Goal: Communication & Community: Answer question/provide support

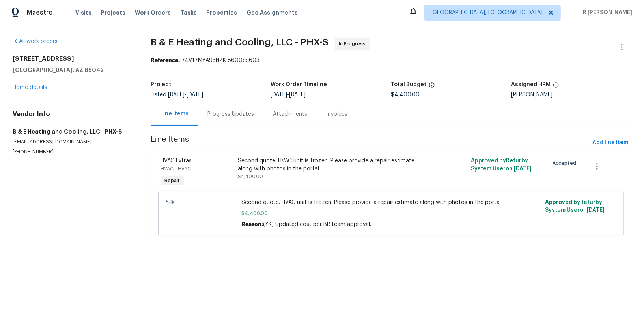
click at [233, 112] on div "Progress Updates" at bounding box center [231, 114] width 47 height 8
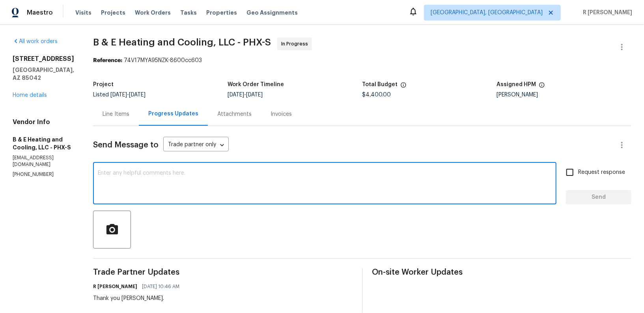
click at [289, 195] on textarea at bounding box center [325, 184] width 454 height 28
click at [389, 153] on div "Send Message to Trade partner only Trade partner only ​" at bounding box center [353, 144] width 520 height 19
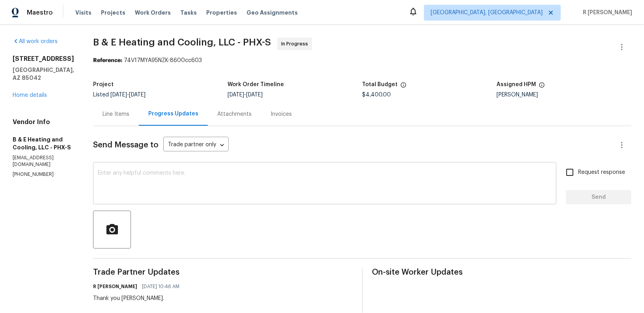
click at [271, 198] on div "x ​" at bounding box center [325, 184] width 464 height 40
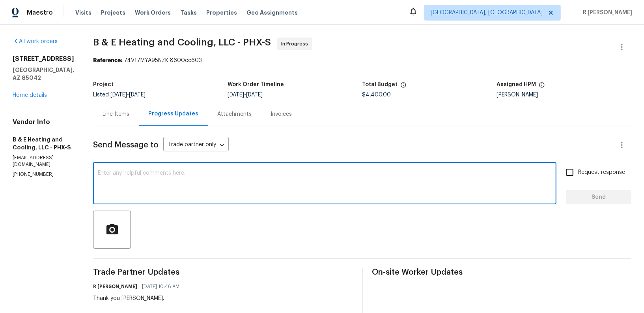
paste textarea "Hi Team, can we get a status update on the work order? Thanks!"
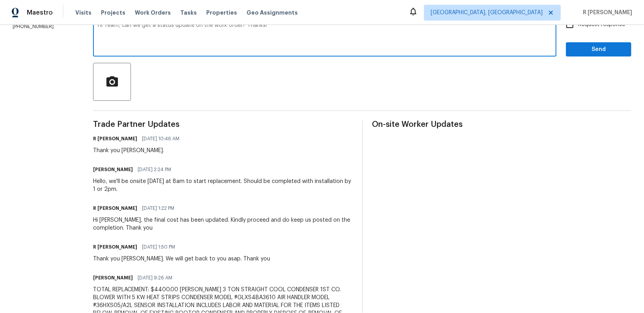
scroll to position [112, 0]
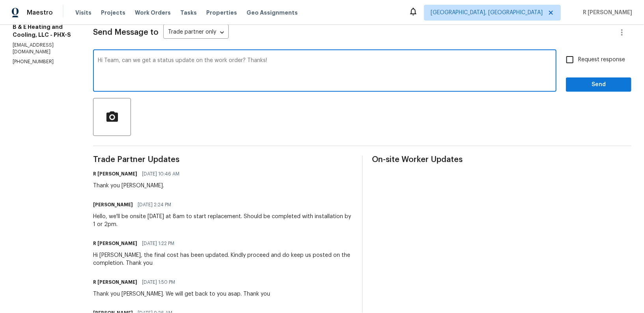
type textarea "Hi Team, can we get a status update on the work order? Thanks!"
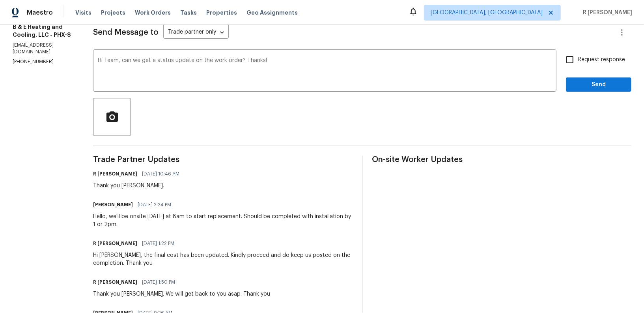
click at [599, 58] on span "Request response" at bounding box center [602, 60] width 47 height 8
click at [579, 58] on input "Request response" at bounding box center [570, 59] width 17 height 17
checkbox input "true"
click at [595, 88] on span "Send" at bounding box center [599, 85] width 53 height 10
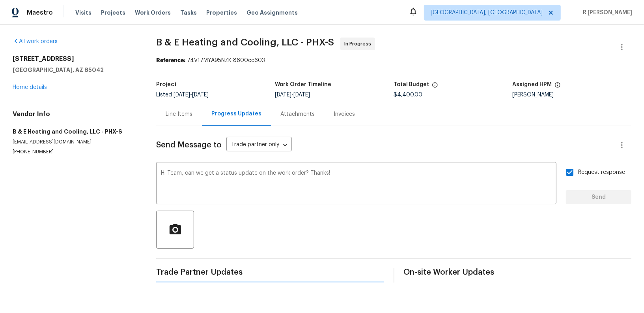
scroll to position [0, 0]
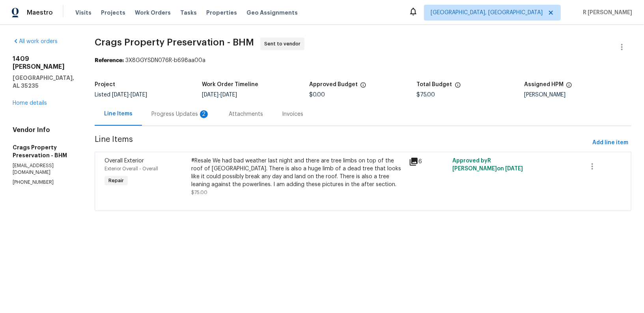
click at [166, 116] on div "Progress Updates 2" at bounding box center [181, 114] width 58 height 8
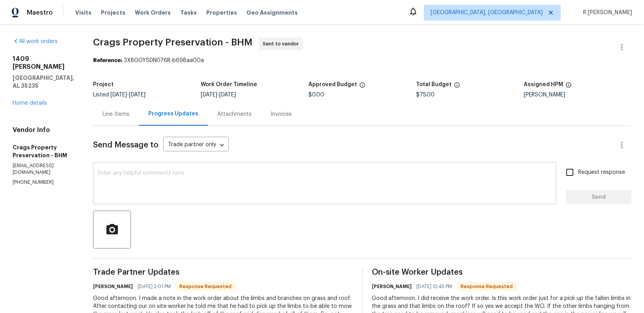
click at [313, 188] on textarea at bounding box center [325, 184] width 454 height 28
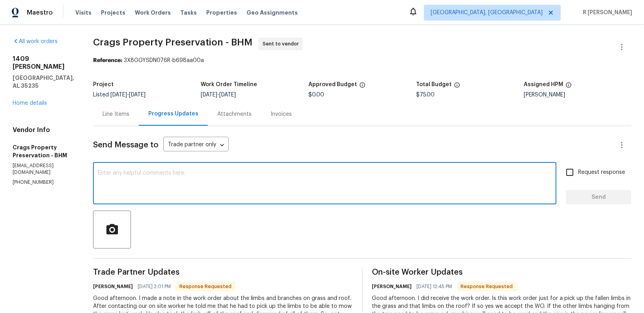
click at [313, 188] on textarea at bounding box center [325, 184] width 454 height 28
click at [253, 180] on textarea at bounding box center [325, 184] width 454 height 28
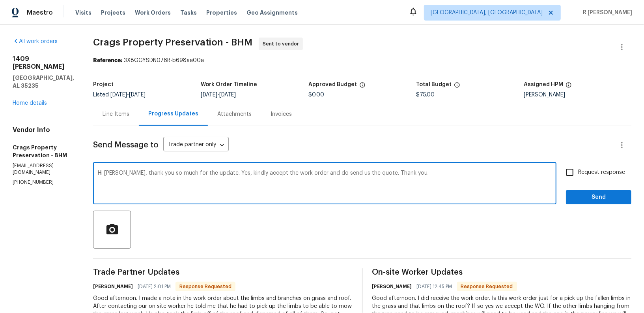
type textarea "Hi William, thank you so much for the update. Yes, kindly accept the work order…"
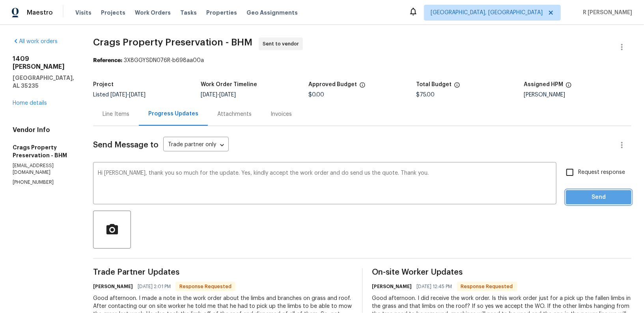
click at [624, 197] on span "Send" at bounding box center [599, 197] width 53 height 10
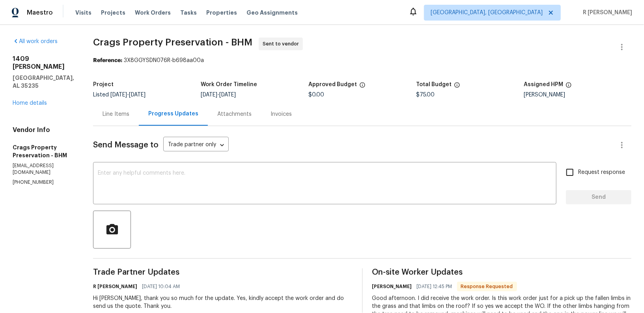
scroll to position [152, 0]
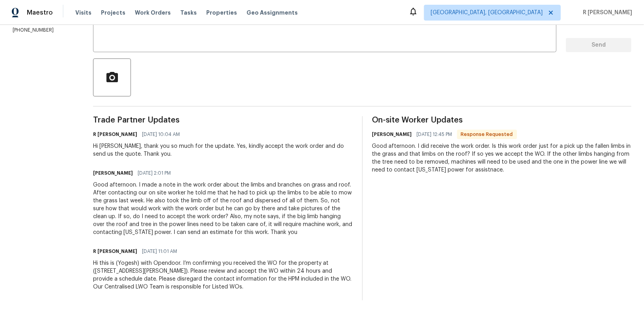
click at [177, 201] on div "Good afternoon. I made a note in the work order about the limbs and branches on…" at bounding box center [223, 208] width 260 height 55
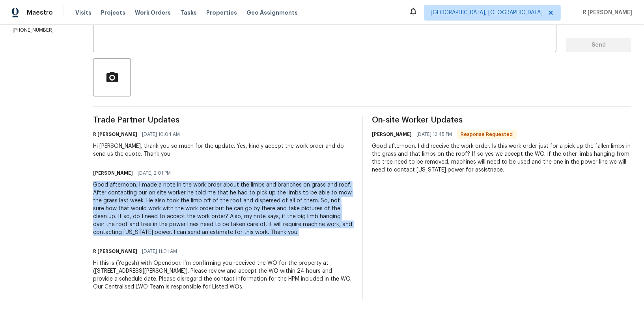
click at [177, 201] on div "Good afternoon. I made a note in the work order about the limbs and branches on…" at bounding box center [223, 208] width 260 height 55
copy div "Good afternoon. I made a note in the work order about the limbs and branches on…"
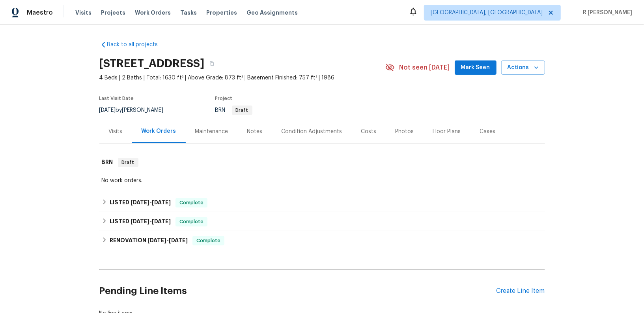
scroll to position [3, 0]
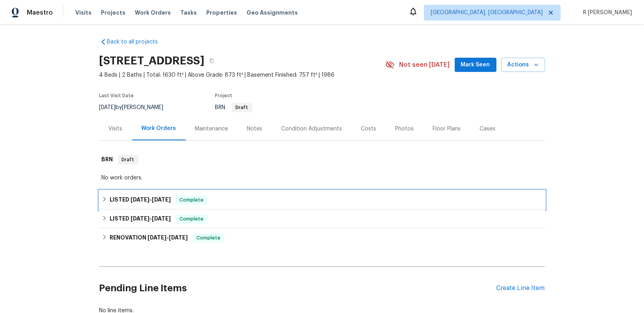
click at [142, 200] on span "[DATE]" at bounding box center [140, 200] width 19 height 6
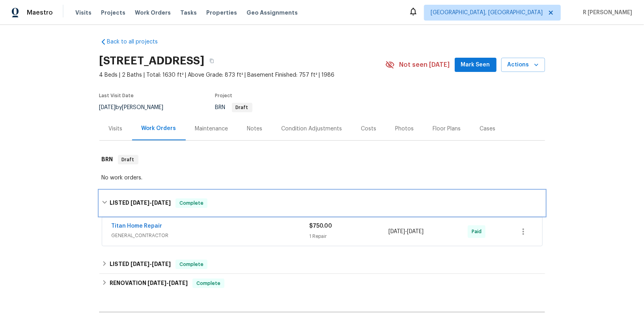
scroll to position [102, 0]
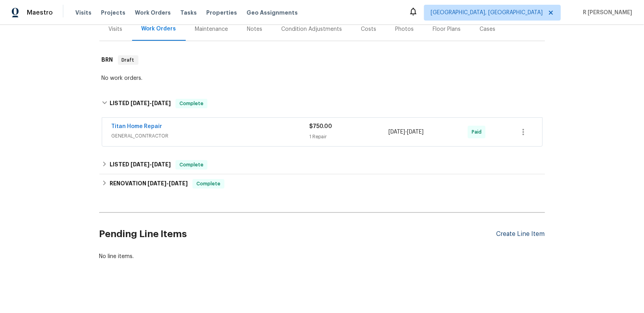
click at [511, 231] on div "Create Line Item" at bounding box center [521, 233] width 49 height 7
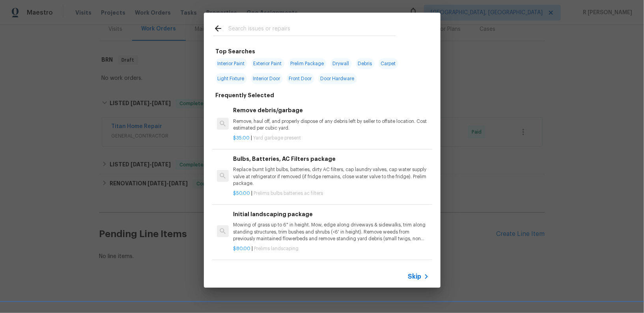
click at [422, 272] on icon at bounding box center [426, 276] width 9 height 9
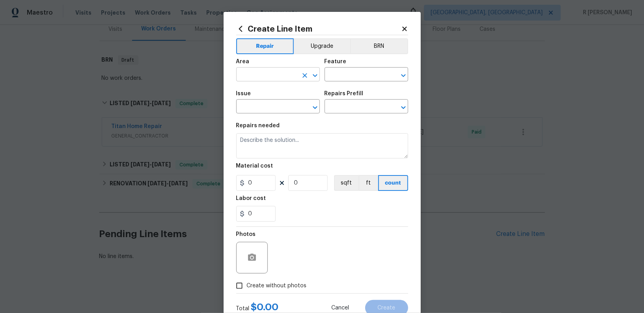
click at [287, 79] on input "text" at bounding box center [267, 75] width 62 height 12
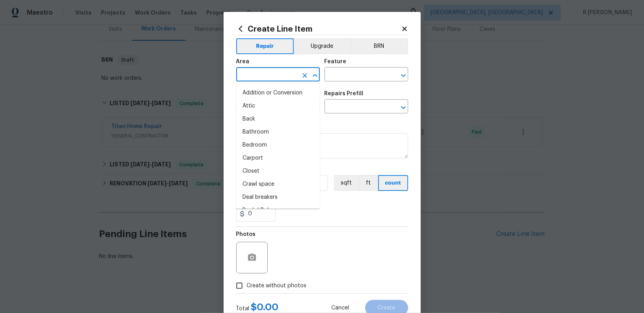
click at [287, 79] on input "text" at bounding box center [267, 75] width 62 height 12
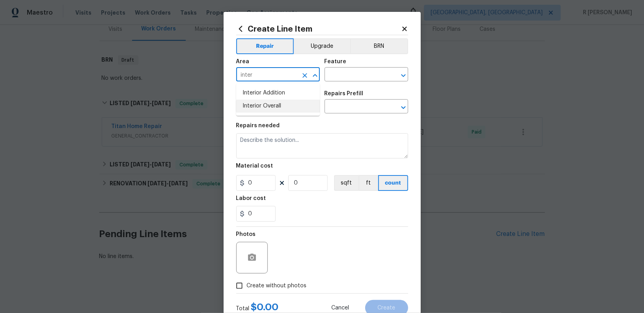
click at [270, 104] on li "Interior Overall" at bounding box center [278, 105] width 84 height 13
type input "Interior Overall"
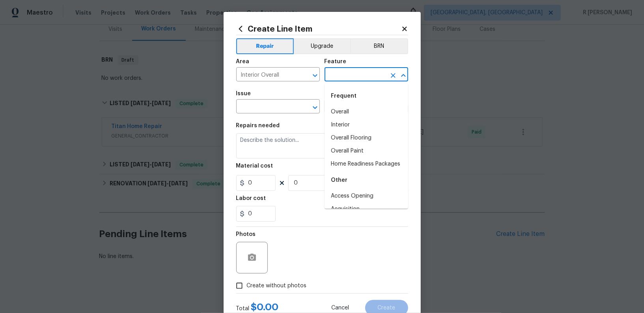
click at [336, 75] on input "text" at bounding box center [356, 75] width 62 height 12
click at [343, 125] on li "Interior" at bounding box center [367, 124] width 84 height 13
type input "Interior"
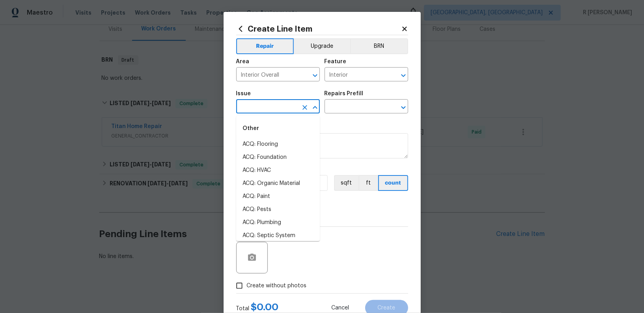
click at [277, 109] on input "text" at bounding box center [267, 107] width 62 height 12
click at [275, 232] on li "Overall Exterior" at bounding box center [278, 235] width 84 height 13
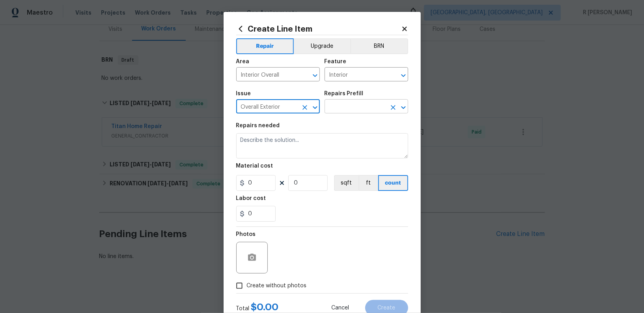
type input "Overall Exterior"
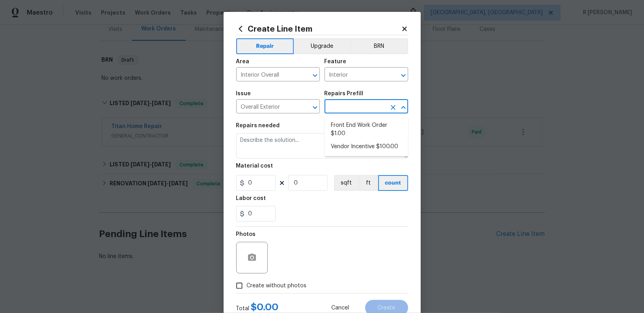
click at [354, 113] on input "text" at bounding box center [356, 107] width 62 height 12
click at [351, 126] on li "Front End Work Order $1.00" at bounding box center [367, 129] width 84 height 21
type input "Front End Work Order $1.00"
type textarea "Placeholder line item for the creation of front end work orders."
type input "1"
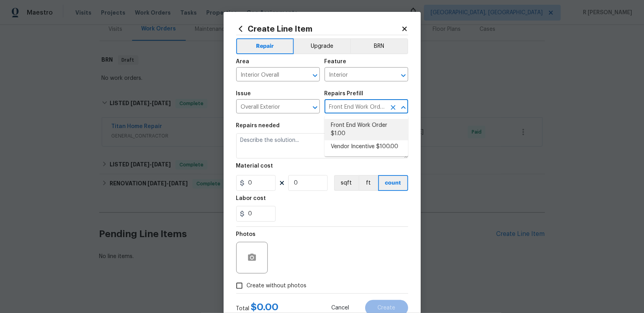
type input "1"
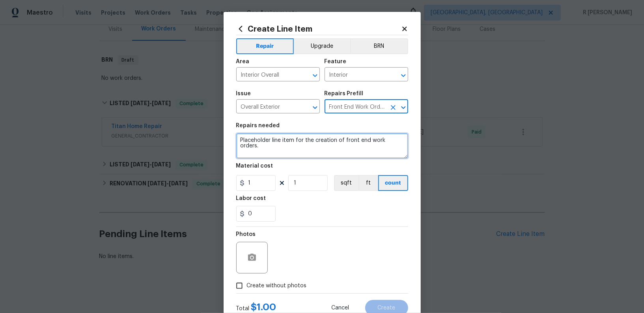
click at [299, 148] on textarea "Placeholder line item for the creation of front end work orders." at bounding box center [322, 145] width 172 height 25
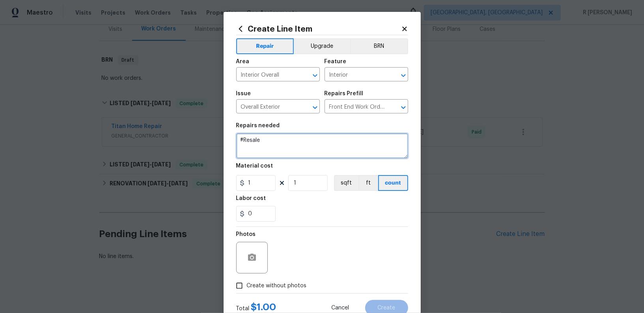
paste textarea "Received feedback the window well in southwest bedroom is filling up with water…"
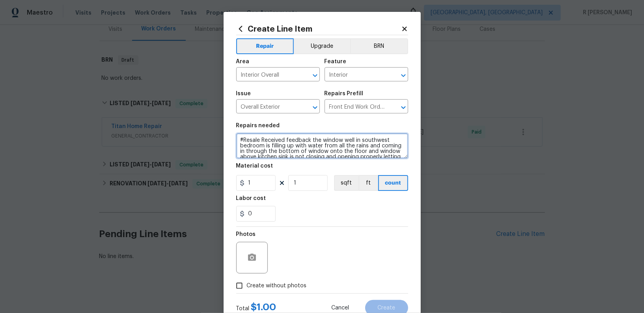
scroll to position [18, 0]
type textarea "#Resale Received feedback the window well in southwest bedroom is filling up wi…"
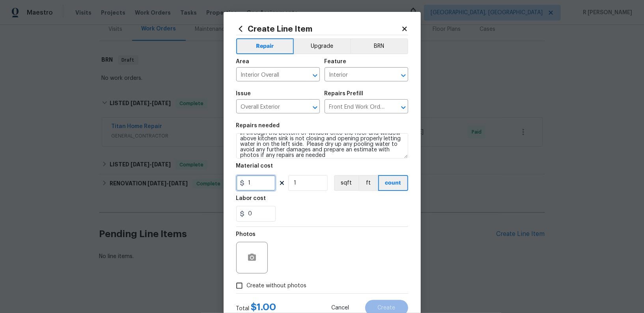
click at [253, 180] on input "1" at bounding box center [255, 183] width 39 height 16
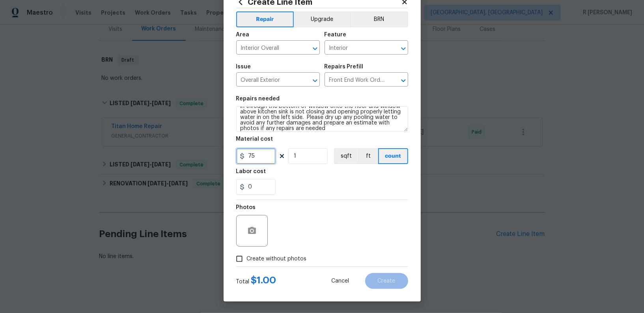
type input "75"
click at [277, 263] on label "Create without photos" at bounding box center [269, 258] width 75 height 15
click at [247, 263] on input "Create without photos" at bounding box center [239, 258] width 15 height 15
checkbox input "true"
click at [320, 247] on div "Reason*" at bounding box center [341, 225] width 134 height 51
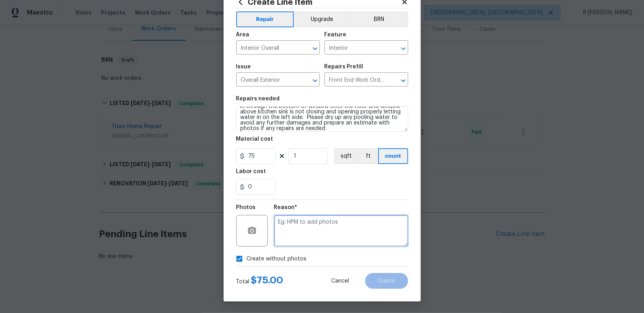
click at [320, 232] on textarea at bounding box center [341, 231] width 134 height 32
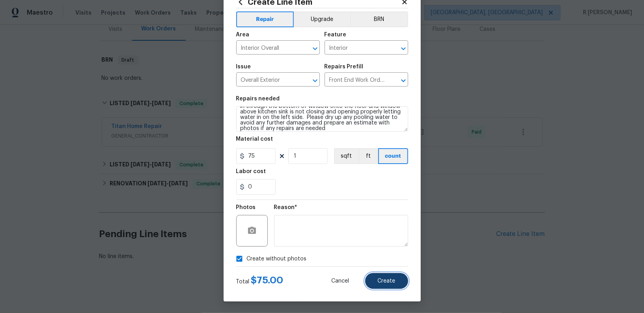
click at [384, 273] on button "Create" at bounding box center [386, 281] width 43 height 16
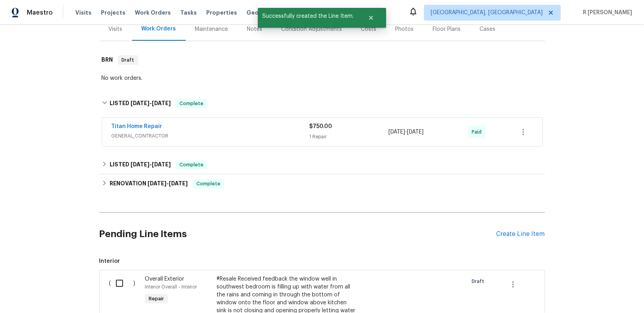
click at [123, 279] on input "checkbox" at bounding box center [122, 283] width 22 height 17
checkbox input "true"
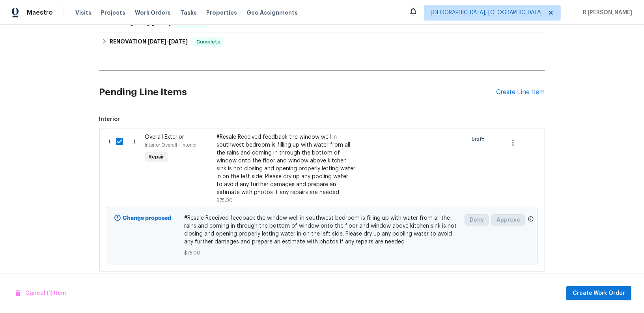
scroll to position [255, 0]
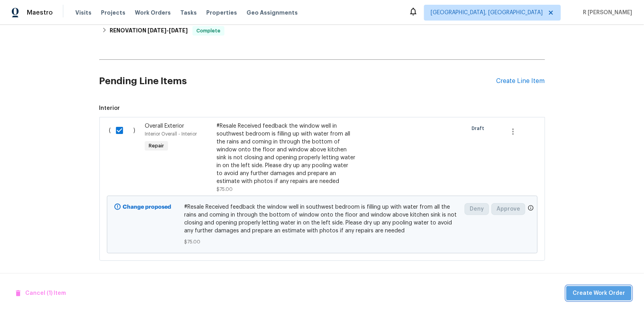
click at [614, 290] on span "Create Work Order" at bounding box center [599, 293] width 52 height 10
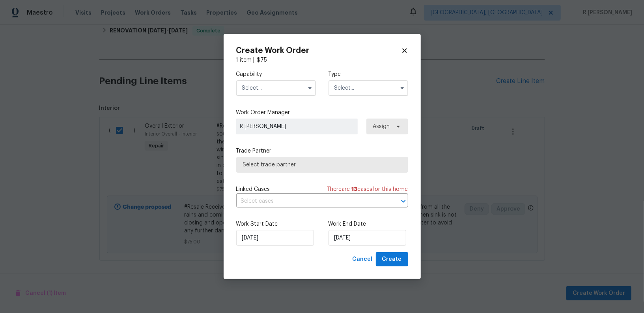
click at [275, 95] on input "text" at bounding box center [276, 88] width 80 height 16
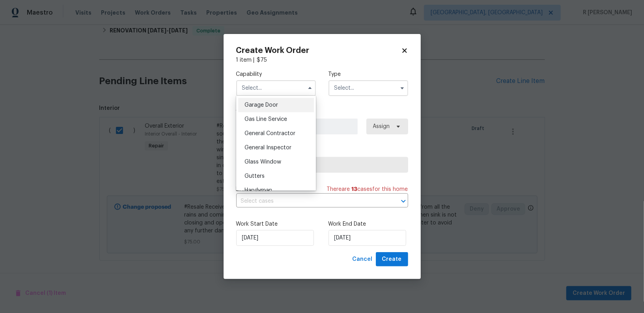
scroll to position [378, 0]
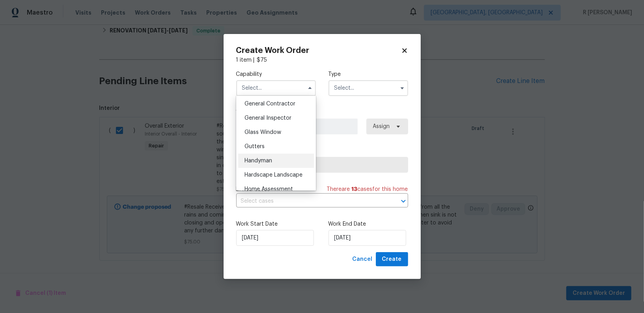
click at [270, 160] on span "Handyman" at bounding box center [259, 161] width 28 height 6
type input "Handyman"
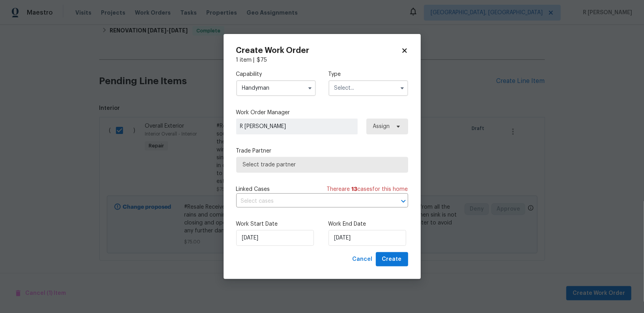
click at [361, 95] on input "text" at bounding box center [369, 88] width 80 height 16
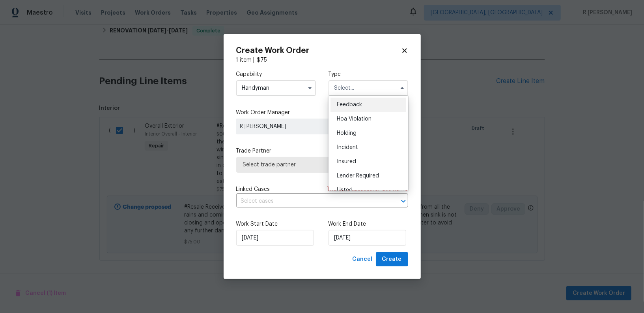
click at [346, 104] on span "Feedback" at bounding box center [349, 105] width 25 height 6
type input "Feedback"
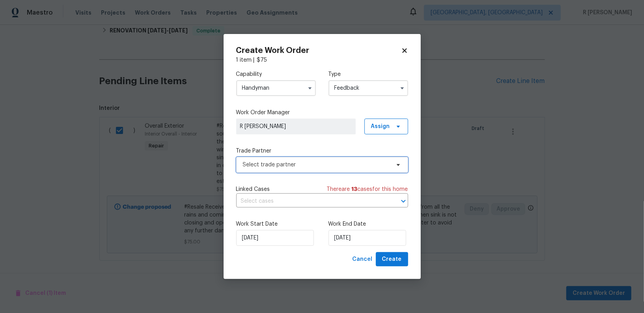
click at [306, 161] on span "Select trade partner" at bounding box center [316, 165] width 147 height 8
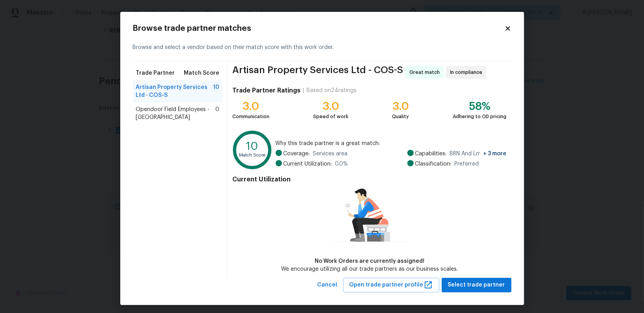
scroll to position [3, 0]
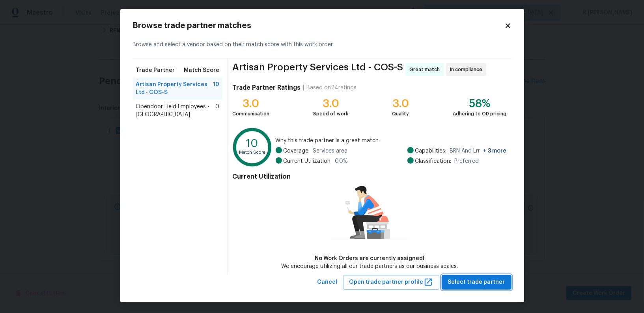
click at [473, 282] on span "Select trade partner" at bounding box center [476, 282] width 57 height 10
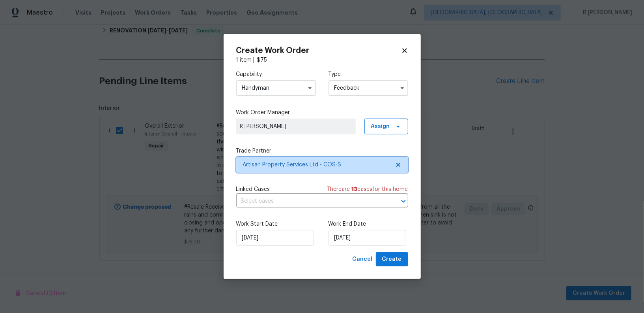
scroll to position [0, 0]
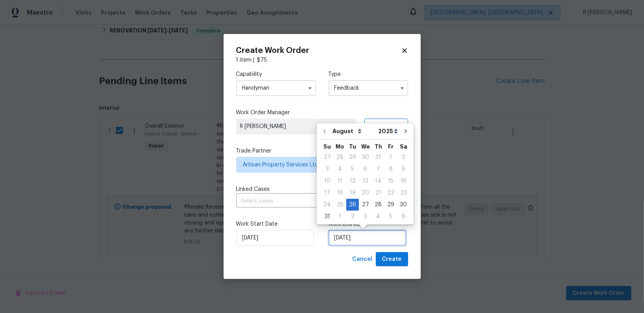
click at [366, 242] on input "26/08/2025" at bounding box center [368, 238] width 78 height 16
click at [380, 205] on div "28" at bounding box center [378, 204] width 13 height 11
type input "28/08/2025"
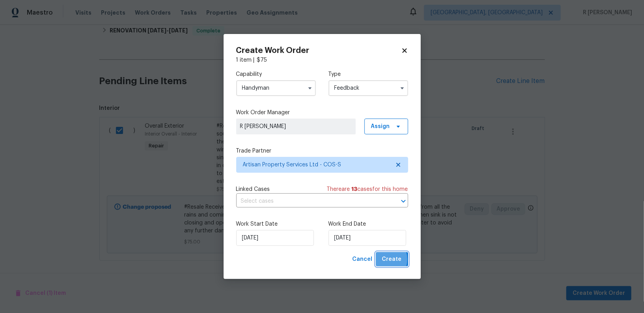
click at [386, 259] on span "Create" at bounding box center [392, 259] width 20 height 10
checkbox input "false"
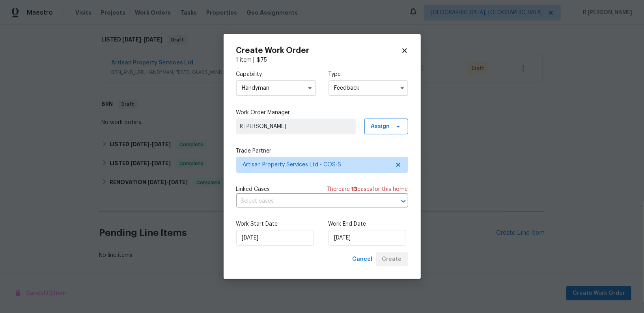
scroll to position [121, 0]
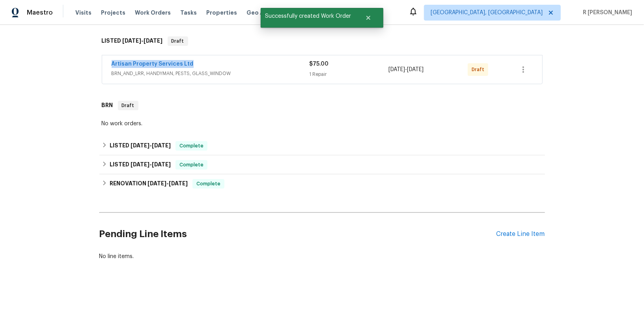
drag, startPoint x: 191, startPoint y: 64, endPoint x: 49, endPoint y: 52, distance: 143.4
click at [49, 52] on div "Back to all projects 645 Blossom Field Rd, Fountain, CO 80817 4 Beds | 2 Baths …" at bounding box center [322, 169] width 644 height 288
copy link "Artisan Property Services Ltd"
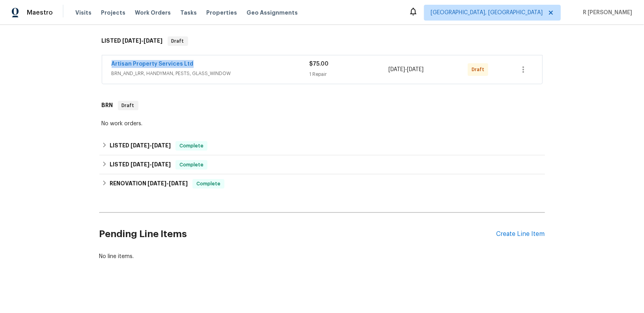
copy link "Artisan Property Services Ltd"
click at [134, 66] on link "Artisan Property Services Ltd" at bounding box center [153, 64] width 82 height 6
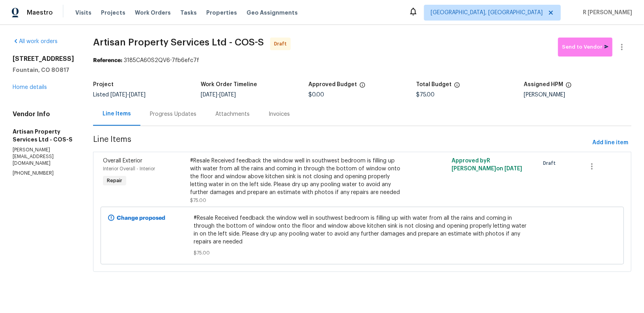
click at [175, 115] on div "Progress Updates" at bounding box center [173, 114] width 47 height 8
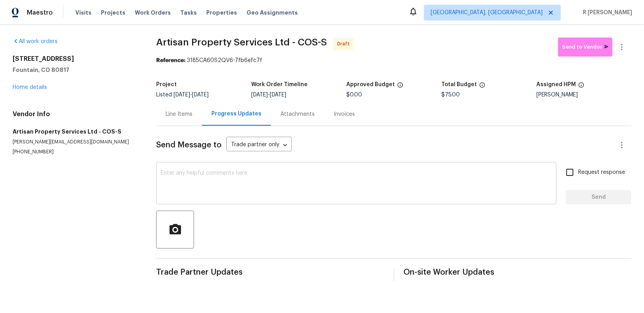
click at [288, 184] on textarea at bounding box center [356, 184] width 391 height 28
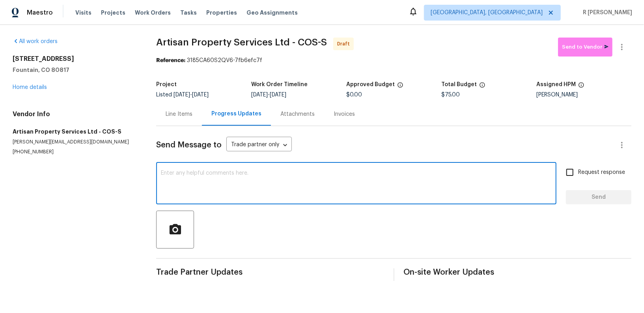
paste textarea "Hi this is (Yogesh) with Opendoor. I’m confirming you received the WO for the p…"
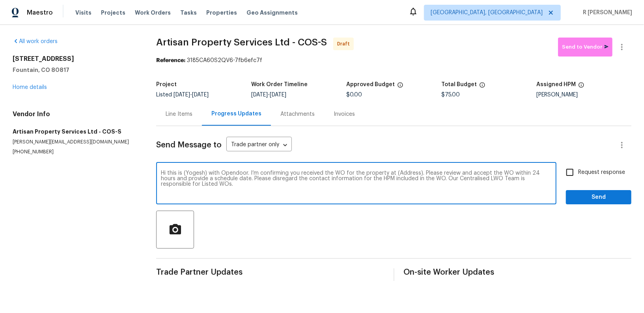
click at [405, 172] on textarea "Hi this is (Yogesh) with Opendoor. I’m confirming you received the WO for the p…" at bounding box center [356, 184] width 391 height 28
paste textarea "645 Blossom Field Rd, Fountain, CO 80817"
type textarea "Hi this is (Yogesh) with Opendoor. I’m confirming you received the WO for the p…"
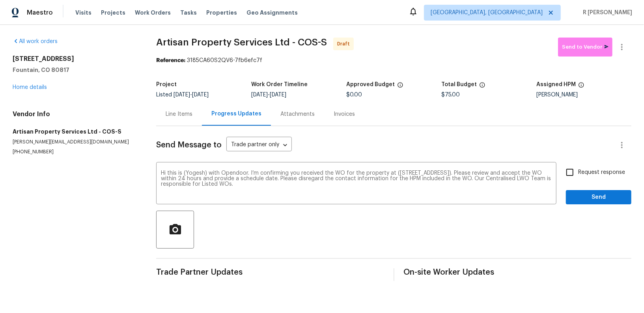
click at [591, 166] on label "Request response" at bounding box center [594, 172] width 64 height 17
click at [579, 166] on input "Request response" at bounding box center [570, 172] width 17 height 17
checkbox input "true"
click at [588, 192] on span "Send" at bounding box center [599, 197] width 53 height 10
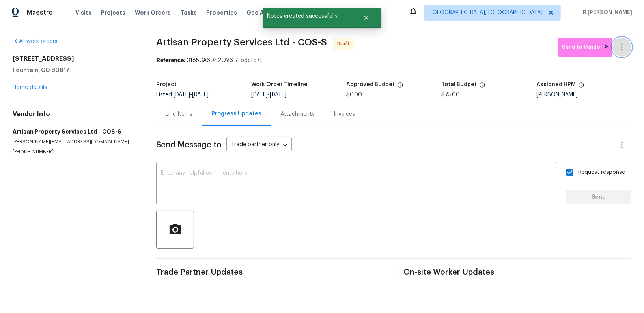
click at [620, 47] on icon "button" at bounding box center [622, 46] width 9 height 9
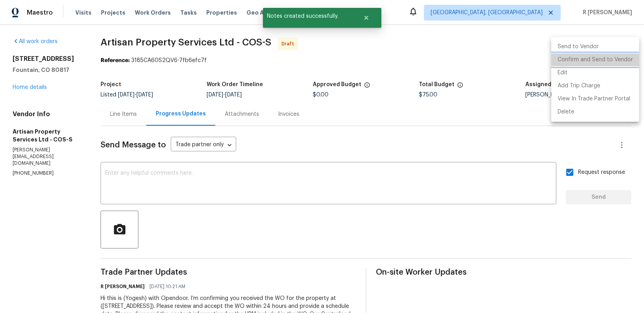
click at [608, 61] on li "Confirm and Send to Vendor" at bounding box center [596, 59] width 88 height 13
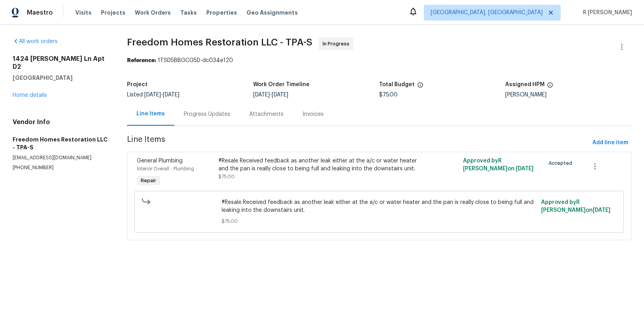
click at [209, 114] on div "Progress Updates" at bounding box center [207, 114] width 47 height 8
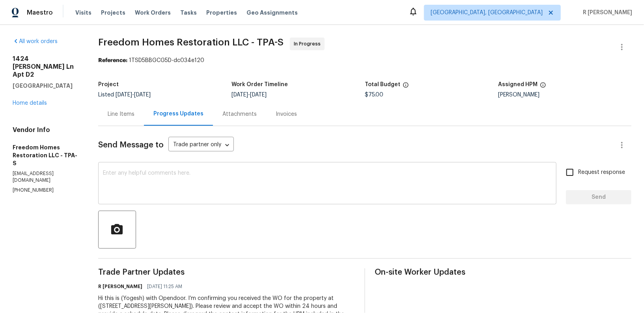
click at [238, 200] on div "x ​" at bounding box center [327, 184] width 459 height 40
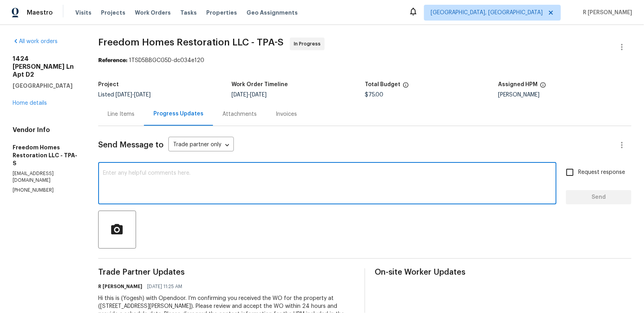
paste textarea "Hi Team, can we get a status update on the work order? Thanks!"
type textarea "Hi Team, can we get a status update on the work order? Thanks!"
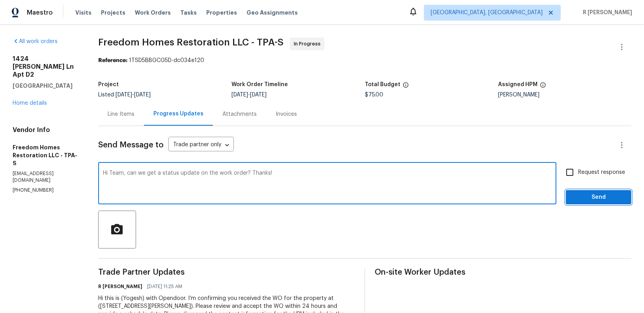
click at [597, 197] on span "Send" at bounding box center [599, 197] width 53 height 10
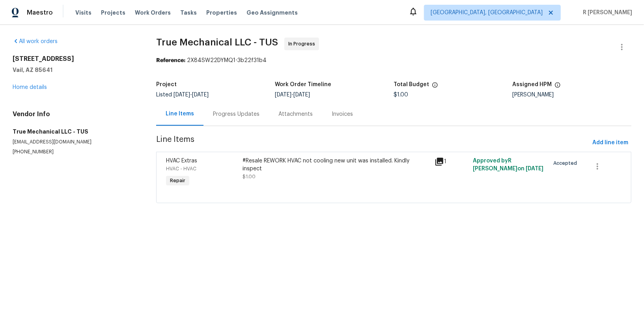
click at [229, 127] on section "True Mechanical LLC - TUS In Progress Reference: 2X84SW22DYMQ1-3b22f31b4 Projec…" at bounding box center [394, 124] width 476 height 175
click at [229, 120] on div "Progress Updates" at bounding box center [237, 113] width 66 height 23
click at [233, 116] on div "Progress Updates" at bounding box center [236, 114] width 47 height 8
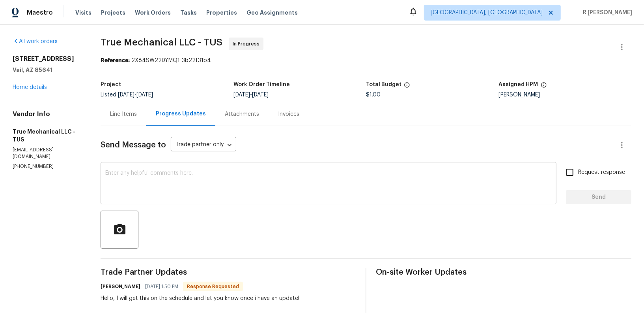
click at [241, 177] on textarea at bounding box center [328, 184] width 447 height 28
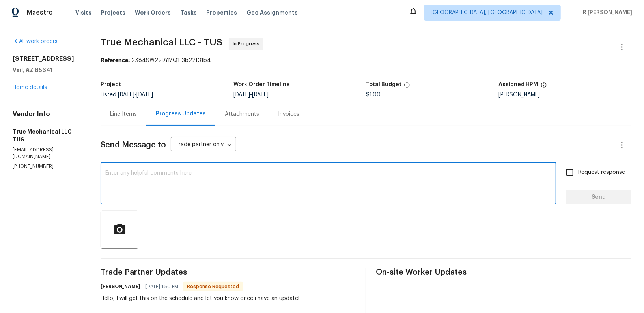
click at [241, 177] on textarea at bounding box center [328, 184] width 447 height 28
type textarea "Thank you Mariah."
click at [602, 177] on label "Request response" at bounding box center [594, 172] width 64 height 17
click at [579, 177] on input "Request response" at bounding box center [570, 172] width 17 height 17
checkbox input "true"
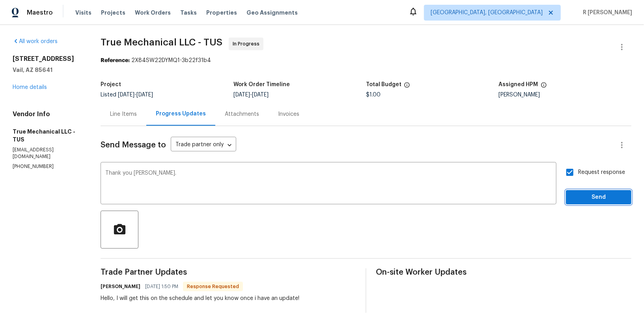
click at [595, 198] on span "Send" at bounding box center [599, 197] width 53 height 10
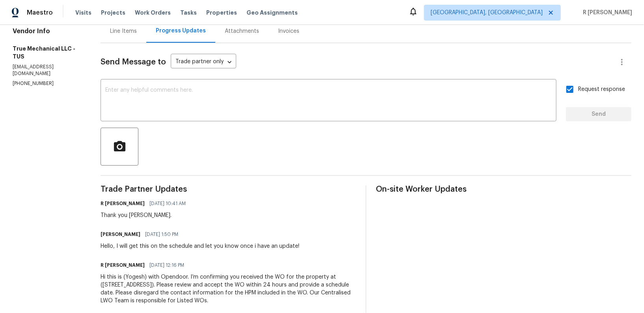
scroll to position [97, 0]
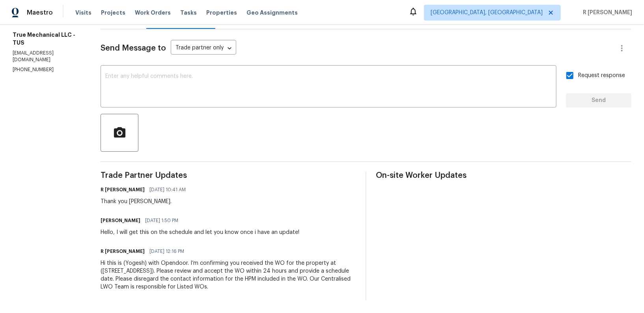
click at [130, 223] on h6 "Mariah Griffith" at bounding box center [121, 220] width 40 height 8
click at [129, 231] on div "Hello, I will get this on the schedule and let you know once i have an update!" at bounding box center [200, 232] width 199 height 8
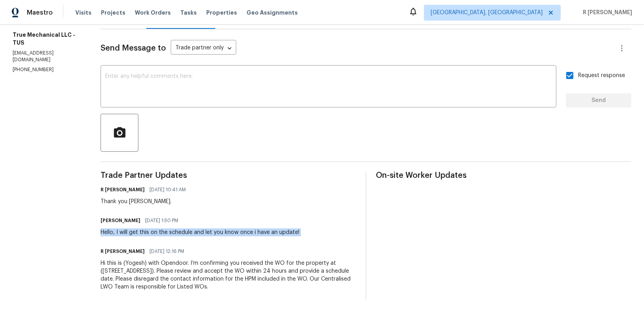
click at [129, 231] on div "Hello, I will get this on the schedule and let you know once i have an update!" at bounding box center [200, 232] width 199 height 8
copy div "Hello, I will get this on the schedule and let you know once i have an update!"
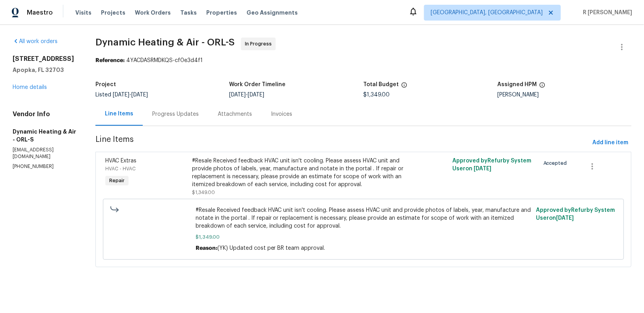
click at [188, 125] on div "Progress Updates" at bounding box center [176, 113] width 66 height 23
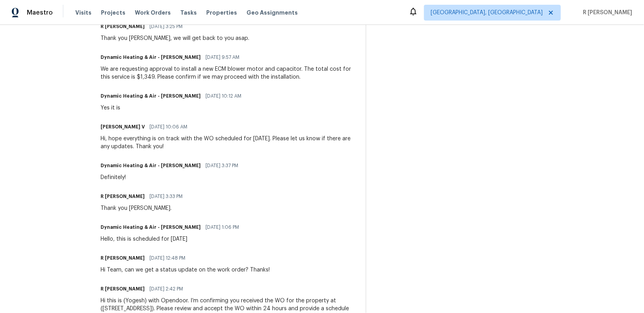
scroll to position [420, 0]
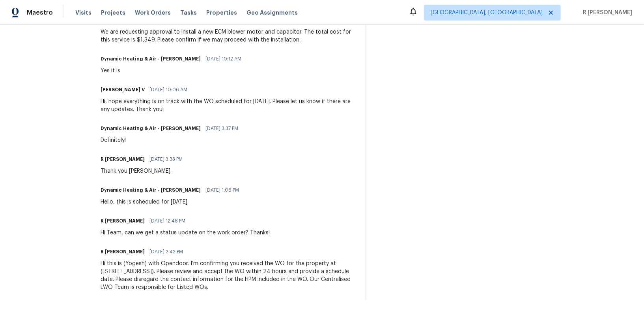
click at [149, 226] on div "R [PERSON_NAME] [DATE] 12:48 PM Hi Team, can we get a status update on the work…" at bounding box center [185, 225] width 169 height 21
click at [149, 226] on div "R Yogesh Kannan 08/15/2025 12:48 PM Hi Team, can we get a status update on the …" at bounding box center [185, 225] width 169 height 21
copy div "Hi Team, can we get a status update on the work order? Thanks!"
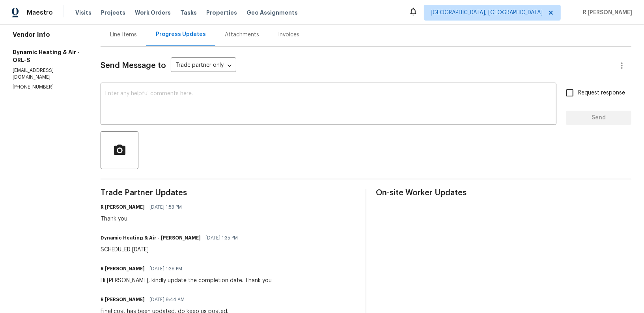
scroll to position [0, 0]
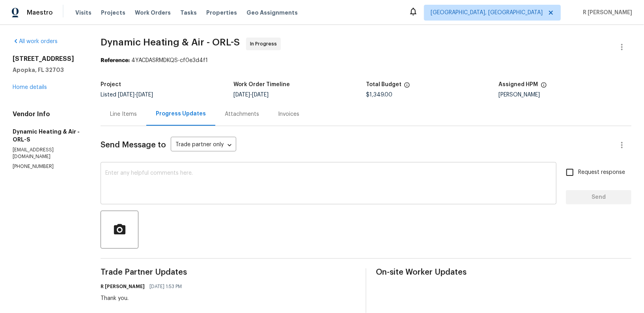
click at [203, 195] on textarea at bounding box center [328, 184] width 447 height 28
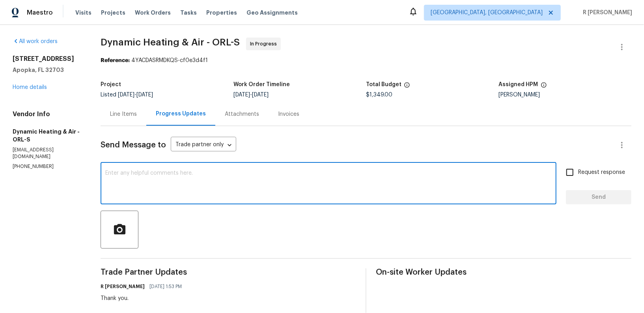
paste textarea "Hi Team, can we get a status update on the work order? Thanks!"
type textarea "Hi Team, can we get a status update on the work order? Thanks!"
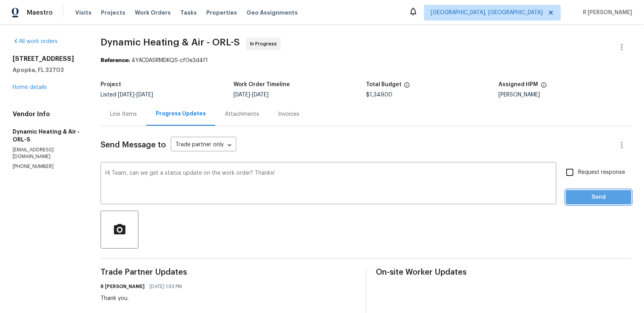
click at [592, 199] on span "Send" at bounding box center [599, 197] width 53 height 10
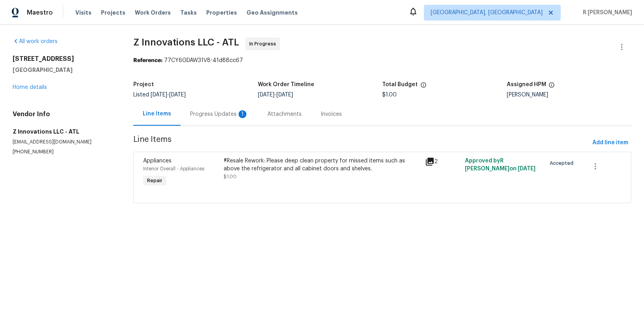
click at [203, 108] on div "Progress Updates 1" at bounding box center [219, 113] width 77 height 23
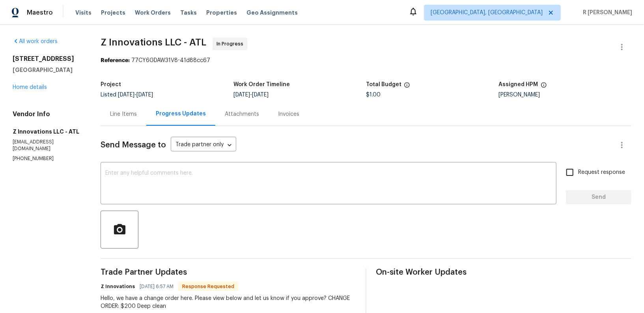
click at [35, 155] on p "[PHONE_NUMBER]" at bounding box center [47, 158] width 69 height 7
copy p "[PHONE_NUMBER]"
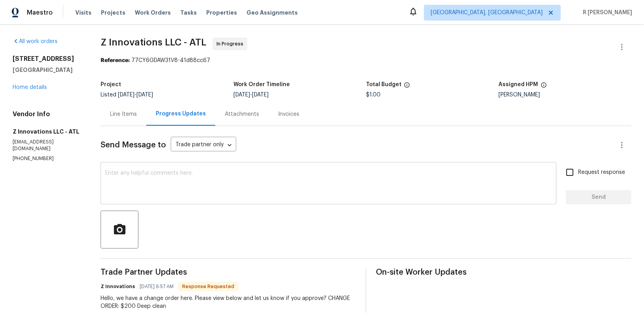
click at [268, 197] on textarea at bounding box center [328, 184] width 447 height 28
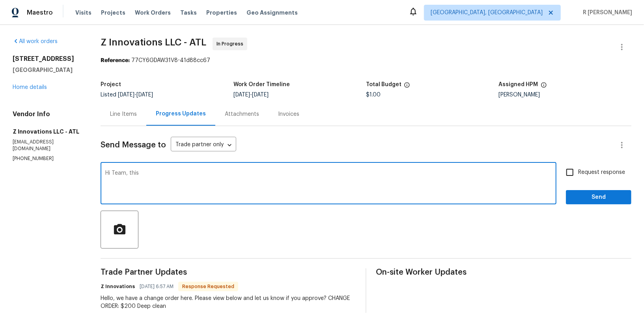
type textarea "Hi Team, this"
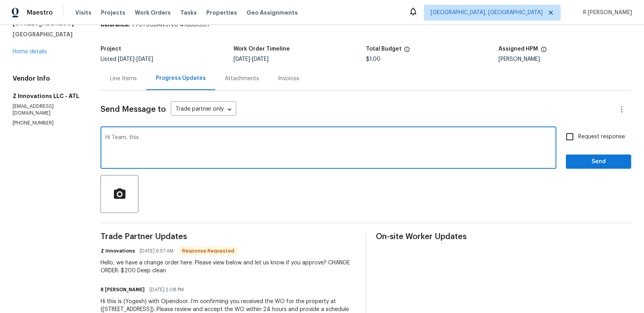
scroll to position [73, 0]
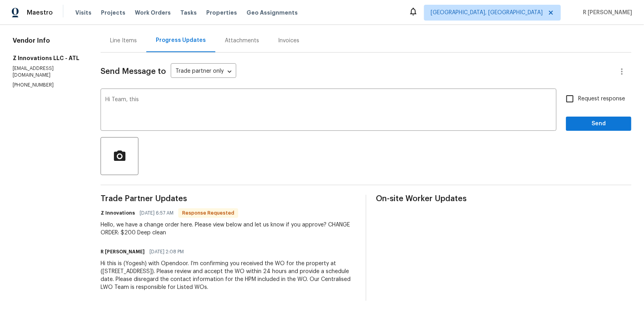
click at [115, 43] on div "Line Items" at bounding box center [123, 41] width 27 height 8
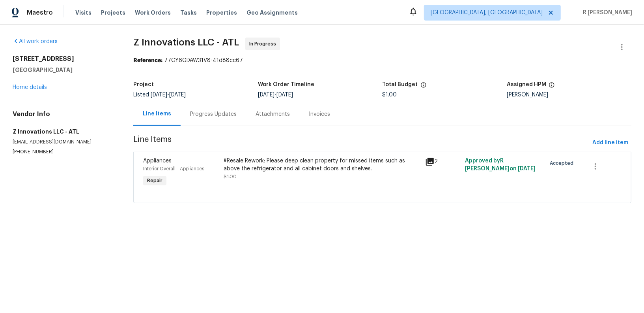
click at [213, 107] on div "Progress Updates" at bounding box center [214, 113] width 66 height 23
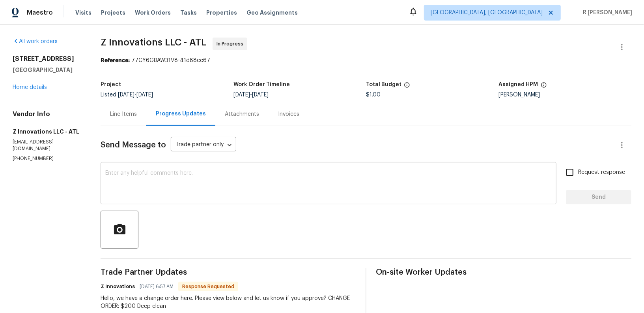
click at [248, 189] on textarea at bounding box center [328, 184] width 447 height 28
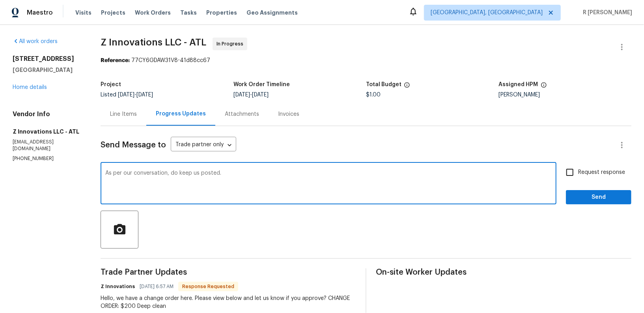
type textarea "As per our conversation, do keep us posted."
click at [618, 204] on button "Send" at bounding box center [599, 197] width 66 height 15
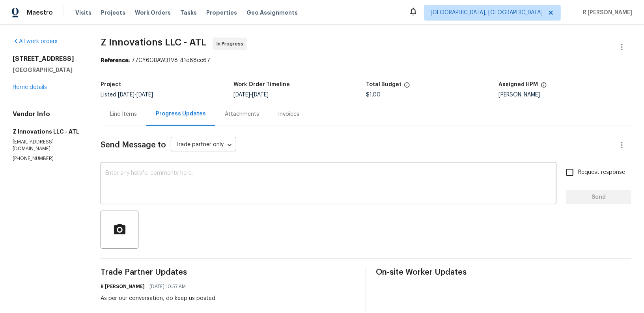
scroll to position [105, 0]
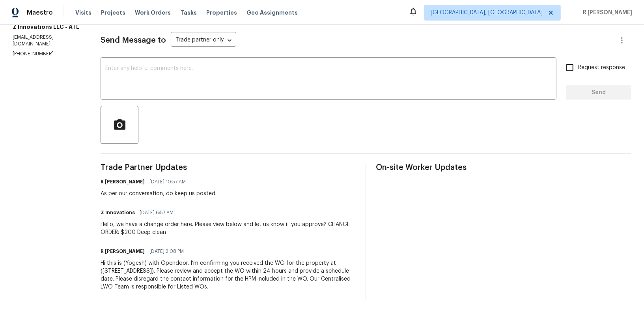
click at [182, 226] on div "Hello, we have a change order here. Please view below and let us know if you ap…" at bounding box center [229, 228] width 256 height 16
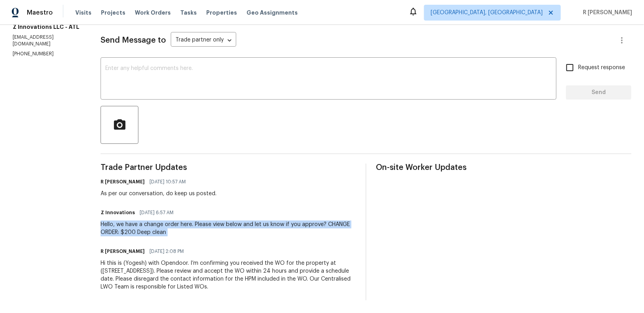
click at [182, 226] on div "Hello, we have a change order here. Please view below and let us know if you ap…" at bounding box center [229, 228] width 256 height 16
copy div "Hello, we have a change order here. Please view below and let us know if you ap…"
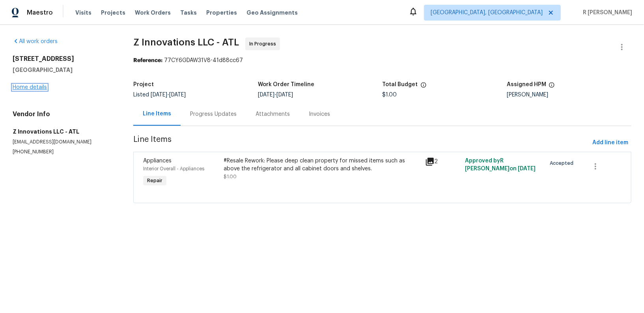
click at [34, 84] on link "Home details" at bounding box center [30, 87] width 34 height 6
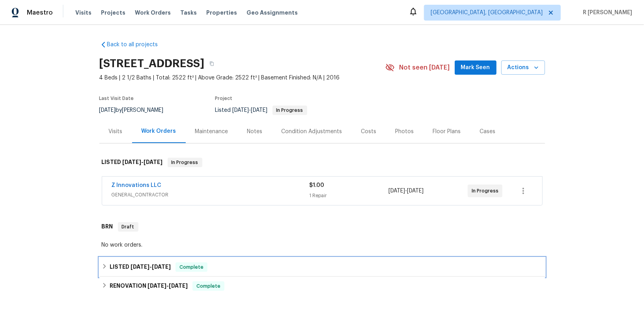
click at [139, 264] on span "[DATE]" at bounding box center [140, 267] width 19 height 6
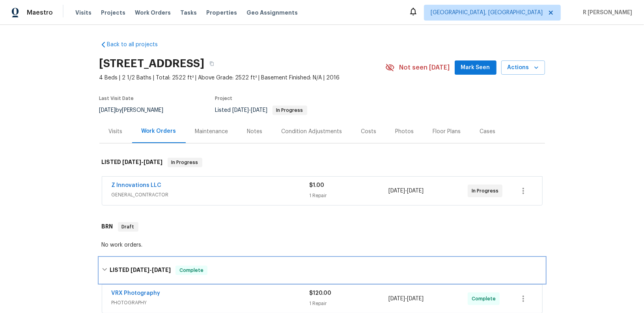
scroll to position [147, 0]
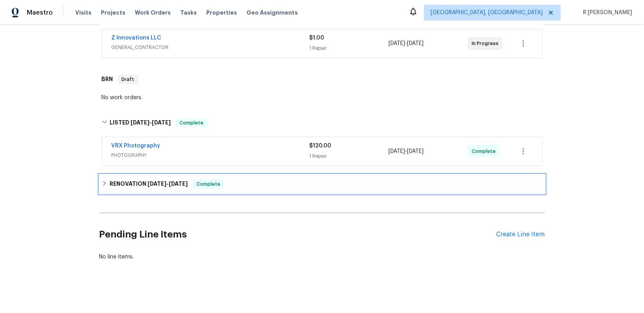
click at [164, 181] on span "[DATE]" at bounding box center [157, 184] width 19 height 6
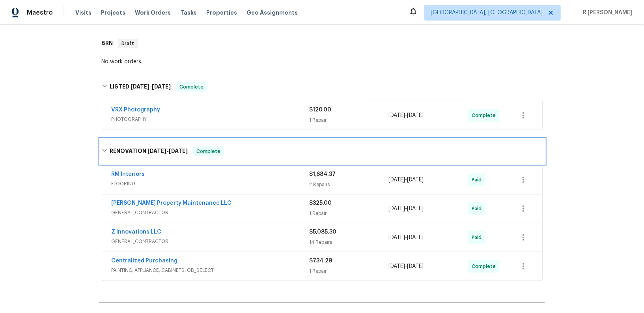
scroll to position [221, 0]
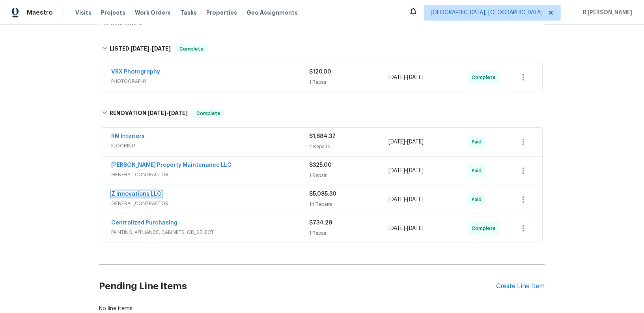
click at [130, 194] on link "Z Innovations LLC" at bounding box center [137, 194] width 50 height 6
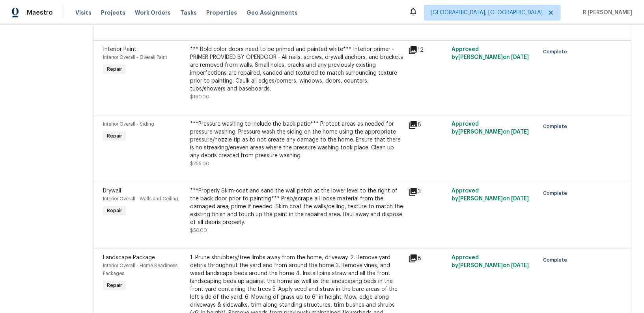
scroll to position [19, 0]
